Goal: Task Accomplishment & Management: Complete application form

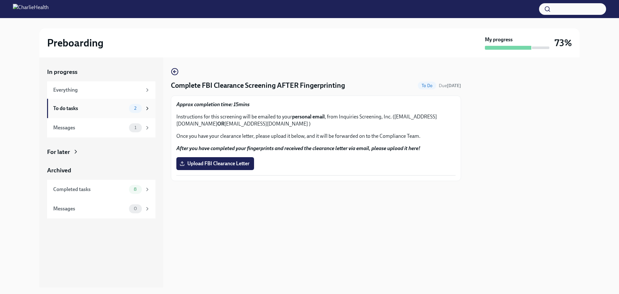
click at [100, 108] on div "To do tasks" at bounding box center [89, 108] width 73 height 7
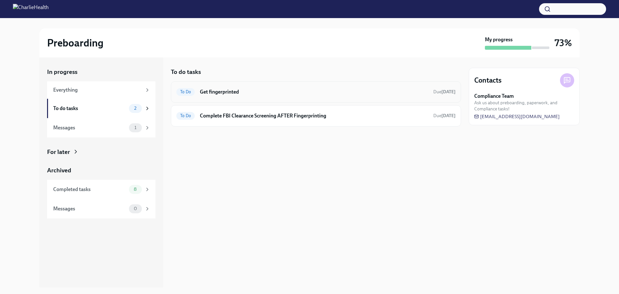
click at [429, 87] on div "To Do Get fingerprinted Due [DATE]" at bounding box center [315, 92] width 279 height 10
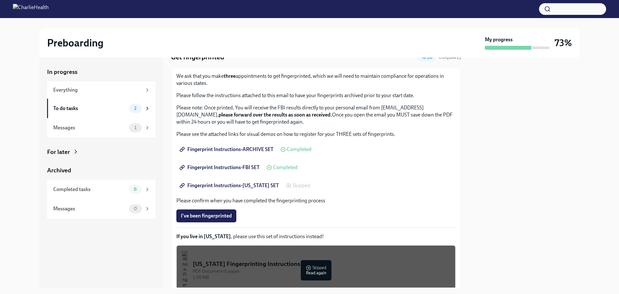
scroll to position [64, 0]
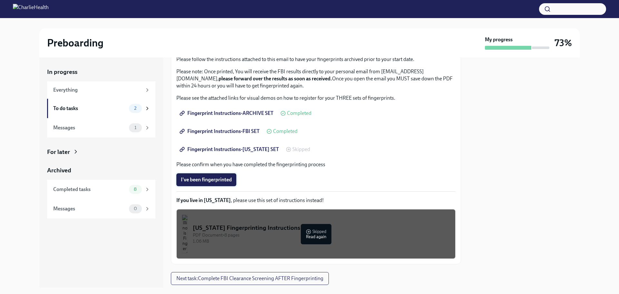
click at [218, 179] on span "I've been fingerprinted" at bounding box center [206, 179] width 51 height 6
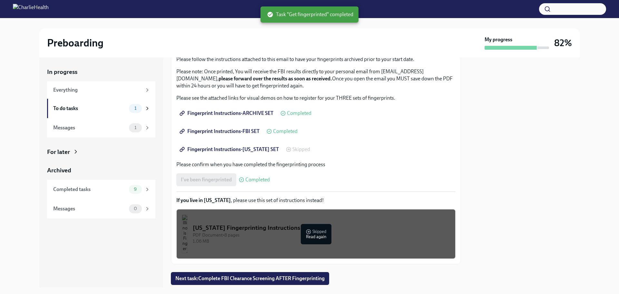
scroll to position [83, 0]
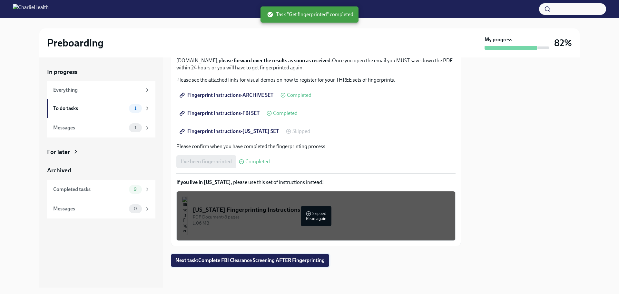
click at [279, 264] on button "Next task : Complete FBI Clearance Screening AFTER Fingerprinting" at bounding box center [250, 260] width 158 height 13
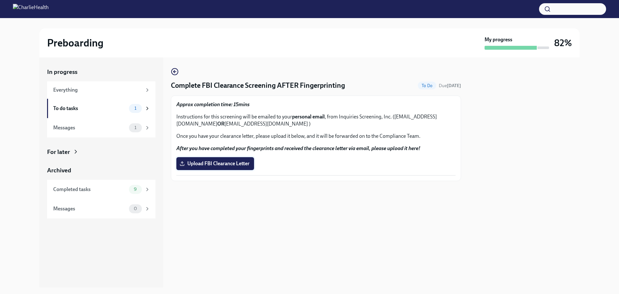
click at [235, 163] on span "Upload FBI Clearance Letter" at bounding box center [215, 163] width 69 height 6
click at [0, 0] on input "Upload FBI Clearance Letter" at bounding box center [0, 0] width 0 height 0
click at [92, 114] on div "To do tasks 0" at bounding box center [101, 108] width 108 height 19
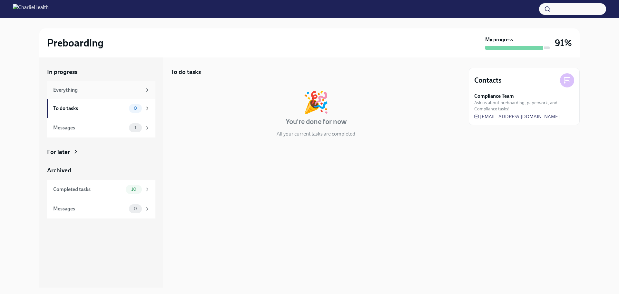
click at [102, 92] on div "Everything" at bounding box center [97, 89] width 89 height 7
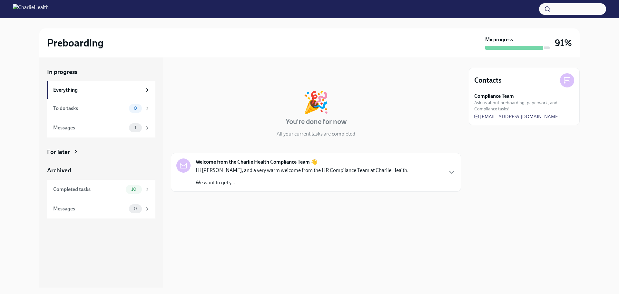
click at [560, 38] on h3 "91%" at bounding box center [563, 43] width 17 height 12
click at [560, 43] on h3 "91%" at bounding box center [563, 43] width 17 height 12
click at [79, 125] on div "Messages" at bounding box center [89, 127] width 73 height 7
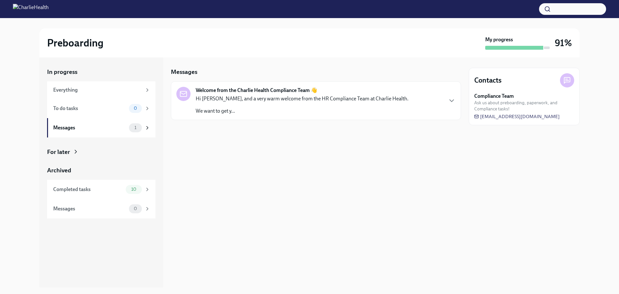
click at [302, 100] on p "Hi [PERSON_NAME], and a very warm welcome from the HR Compliance Team at Charli…" at bounding box center [302, 98] width 213 height 7
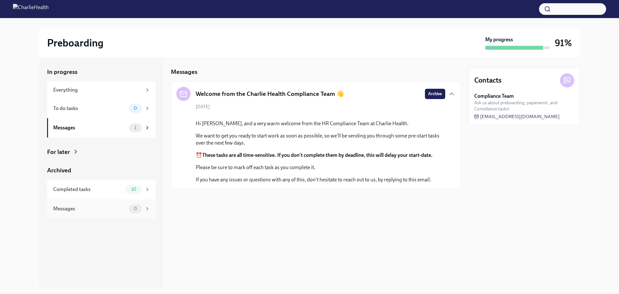
click at [84, 210] on div "Messages" at bounding box center [89, 208] width 73 height 7
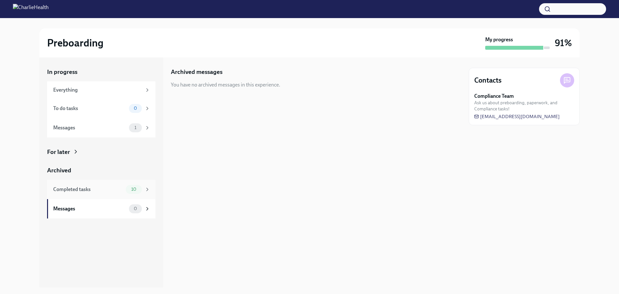
click at [92, 186] on div "Completed tasks" at bounding box center [88, 189] width 70 height 7
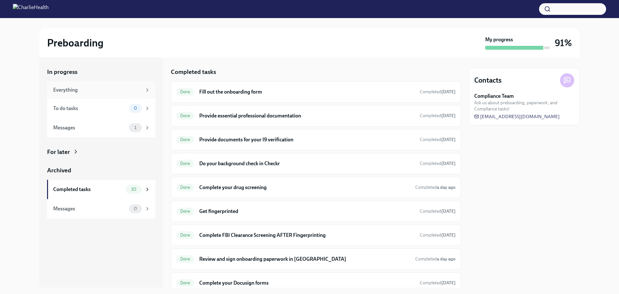
click at [82, 95] on div "Everything" at bounding box center [101, 89] width 108 height 17
